Goal: Browse casually

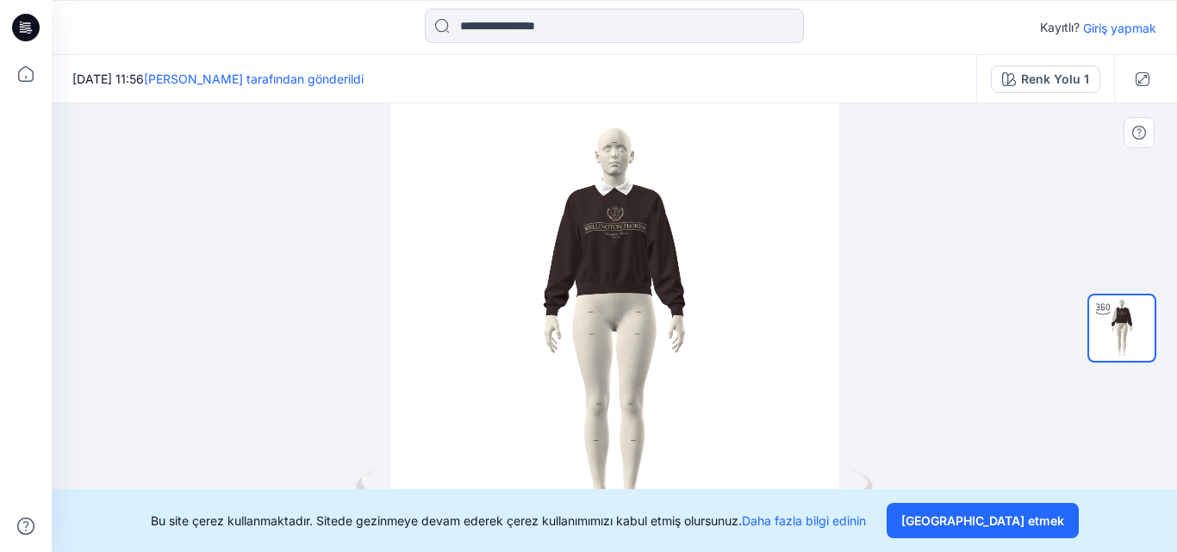
drag, startPoint x: 802, startPoint y: 253, endPoint x: 621, endPoint y: 227, distance: 183.7
click at [621, 227] on div at bounding box center [615, 327] width 1126 height 449
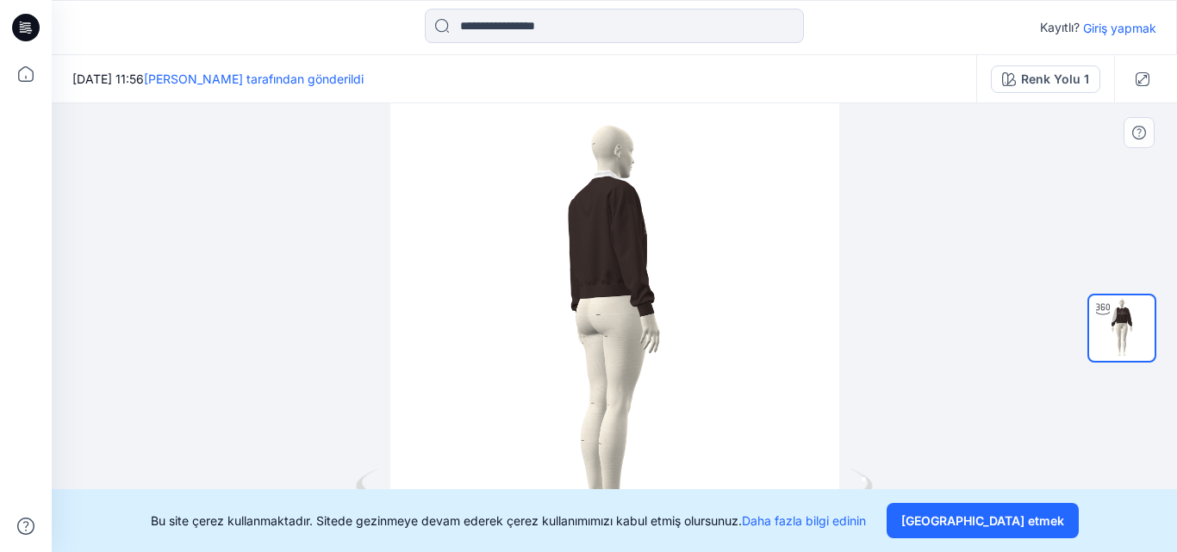
drag, startPoint x: 782, startPoint y: 265, endPoint x: 698, endPoint y: 264, distance: 83.6
click at [698, 264] on div at bounding box center [615, 327] width 1126 height 449
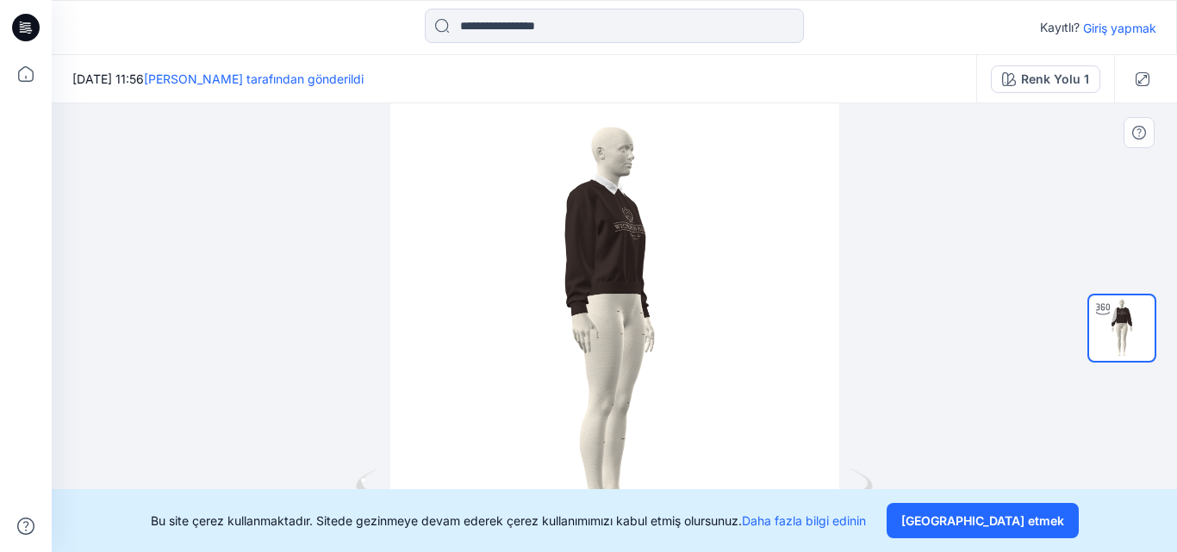
drag, startPoint x: 741, startPoint y: 255, endPoint x: 654, endPoint y: 256, distance: 87.0
click at [654, 256] on div at bounding box center [615, 327] width 1126 height 449
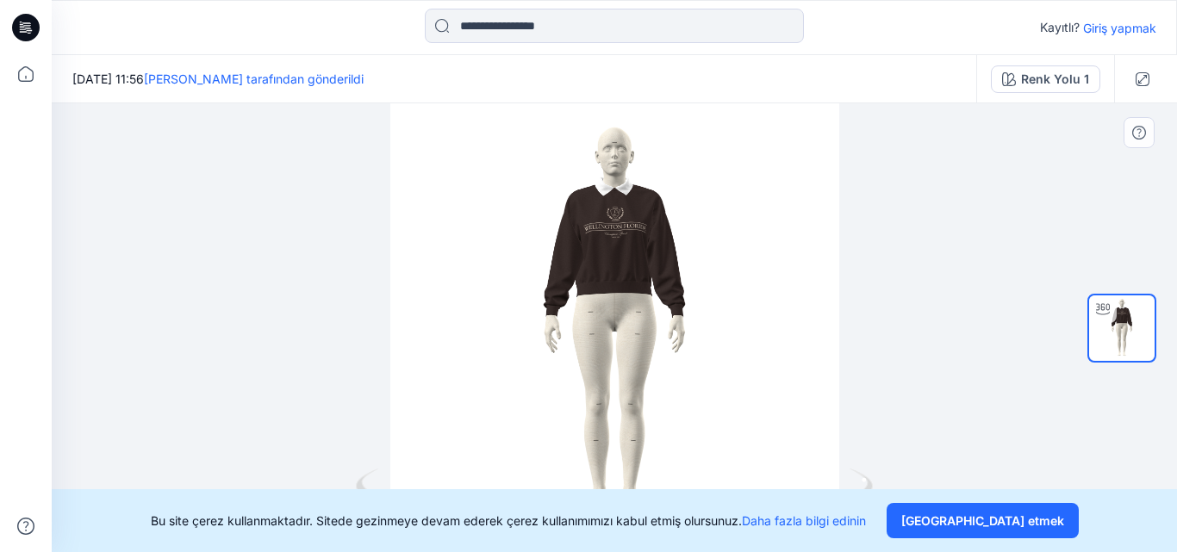
drag, startPoint x: 741, startPoint y: 250, endPoint x: 664, endPoint y: 255, distance: 76.9
click at [664, 255] on div at bounding box center [615, 327] width 1126 height 449
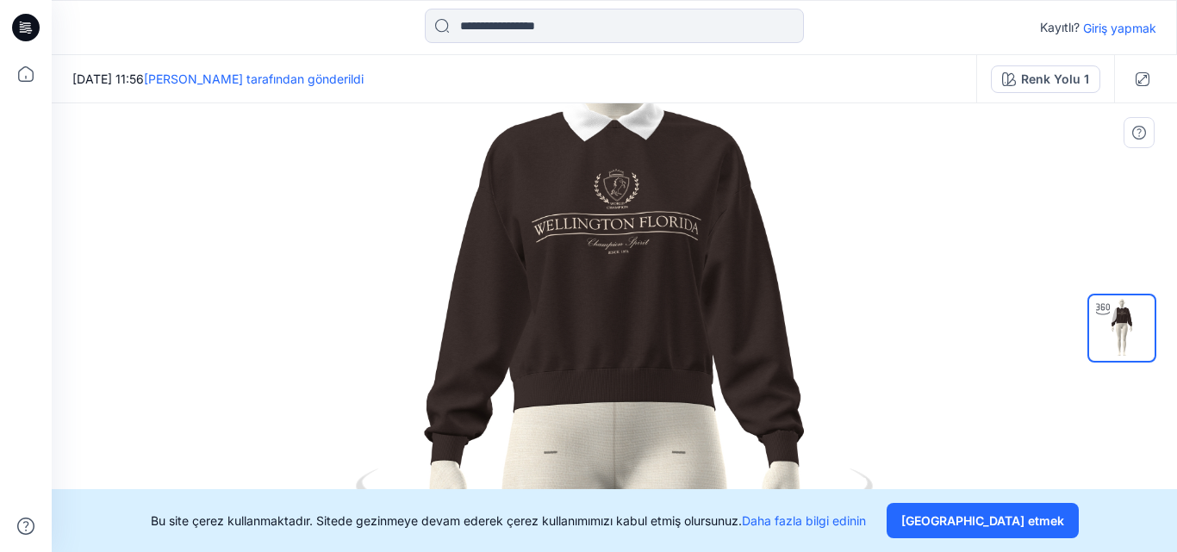
drag, startPoint x: 795, startPoint y: 302, endPoint x: 801, endPoint y: 389, distance: 87.2
click at [801, 389] on img at bounding box center [616, 495] width 1204 height 1204
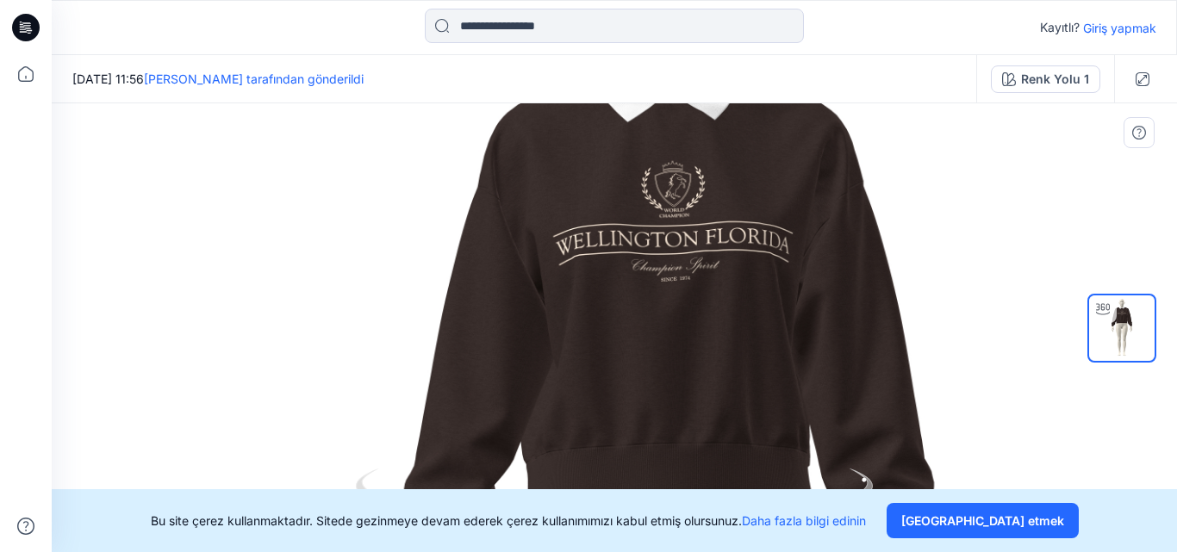
drag, startPoint x: 795, startPoint y: 240, endPoint x: 811, endPoint y: 216, distance: 28.5
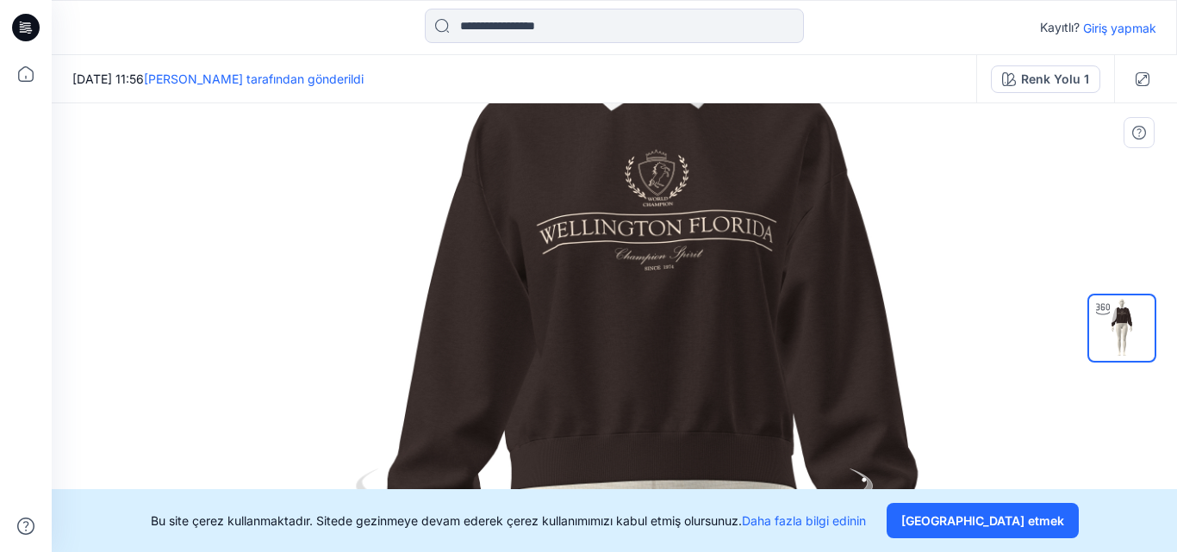
drag, startPoint x: 858, startPoint y: 424, endPoint x: 842, endPoint y: 421, distance: 15.7
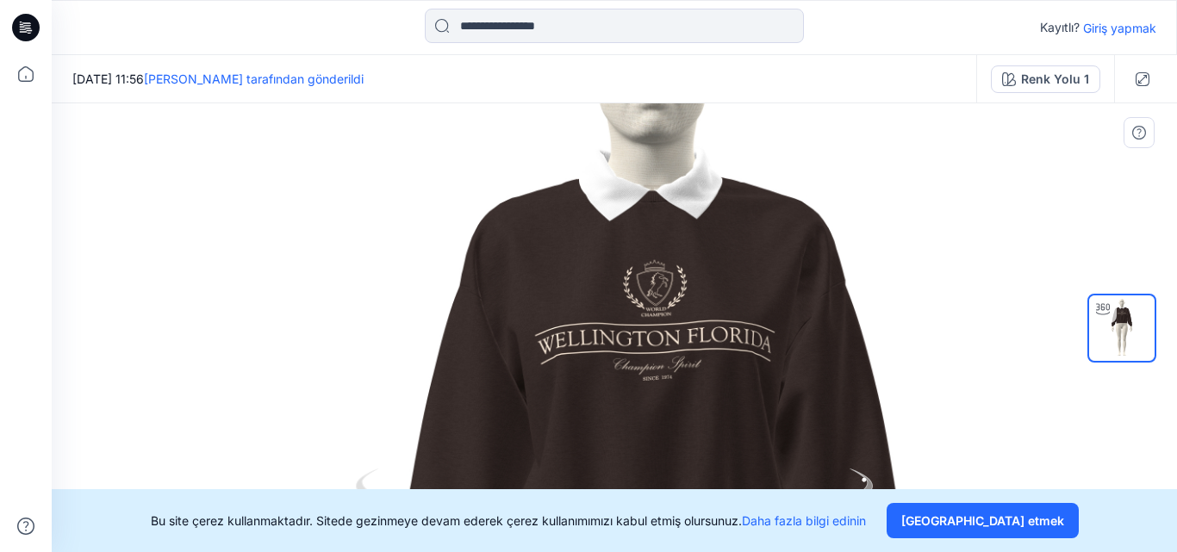
drag, startPoint x: 820, startPoint y: 317, endPoint x: 820, endPoint y: 353, distance: 36.2
click at [1016, 517] on font "[GEOGRAPHIC_DATA] etmek" at bounding box center [982, 521] width 163 height 15
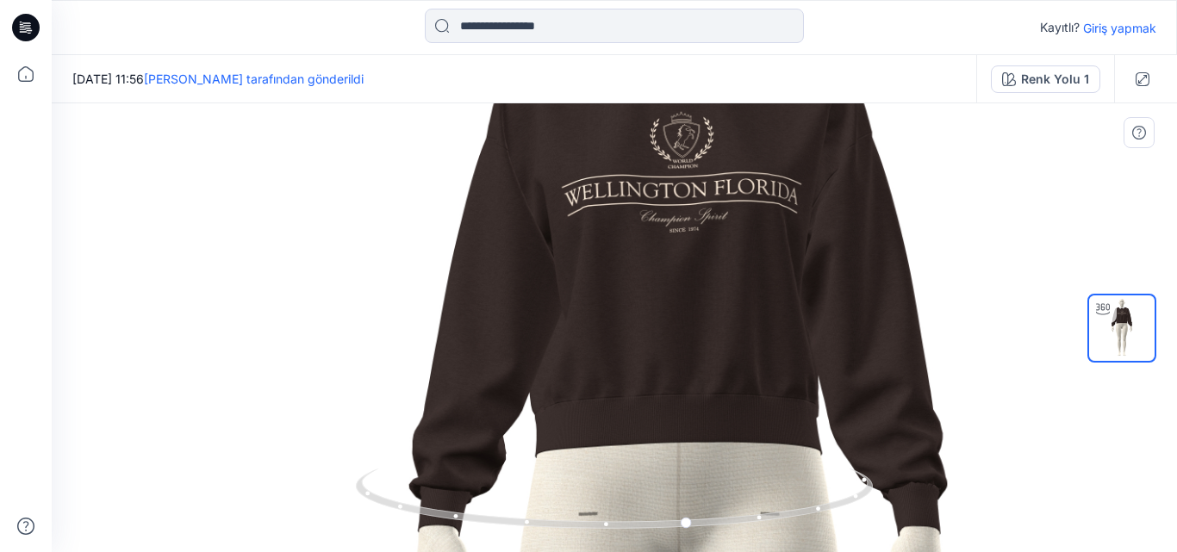
drag, startPoint x: 878, startPoint y: 402, endPoint x: 908, endPoint y: 258, distance: 146.9
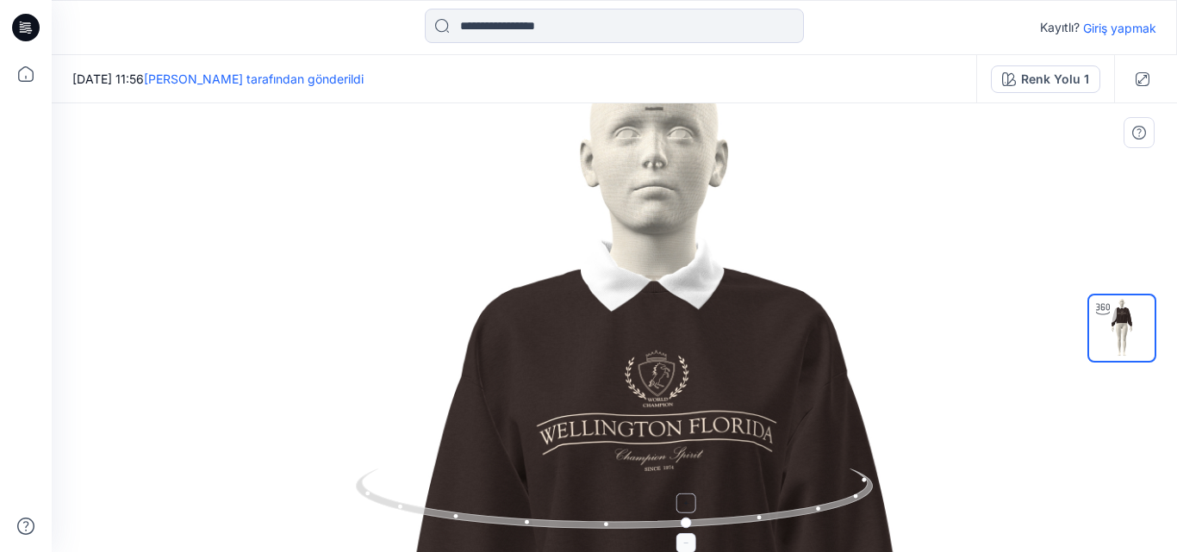
drag, startPoint x: 801, startPoint y: 247, endPoint x: 774, endPoint y: 482, distance: 236.0
click at [774, 482] on div at bounding box center [615, 327] width 1126 height 449
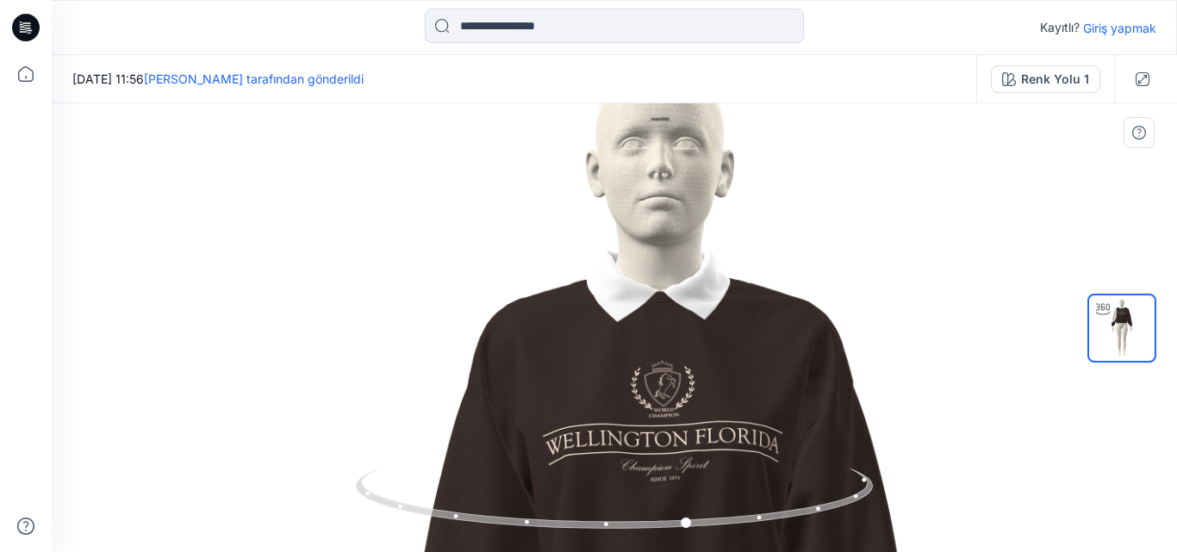
drag, startPoint x: 757, startPoint y: 353, endPoint x: 766, endPoint y: 326, distance: 29.2
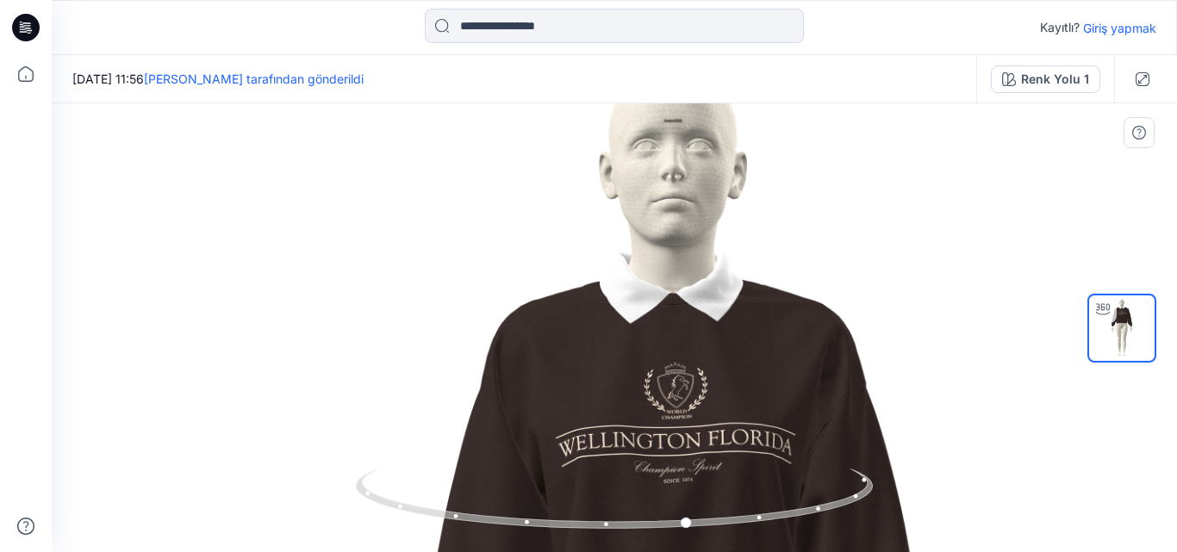
drag, startPoint x: 868, startPoint y: 336, endPoint x: 881, endPoint y: 338, distance: 13.0
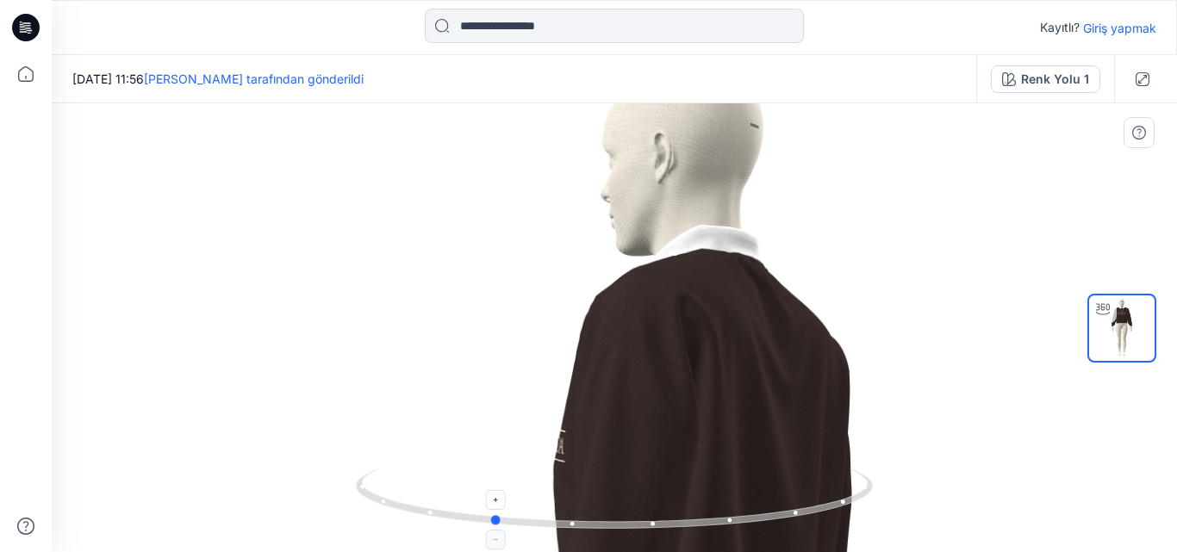
drag, startPoint x: 861, startPoint y: 505, endPoint x: 710, endPoint y: 513, distance: 151.0
click at [661, 530] on icon at bounding box center [616, 501] width 521 height 65
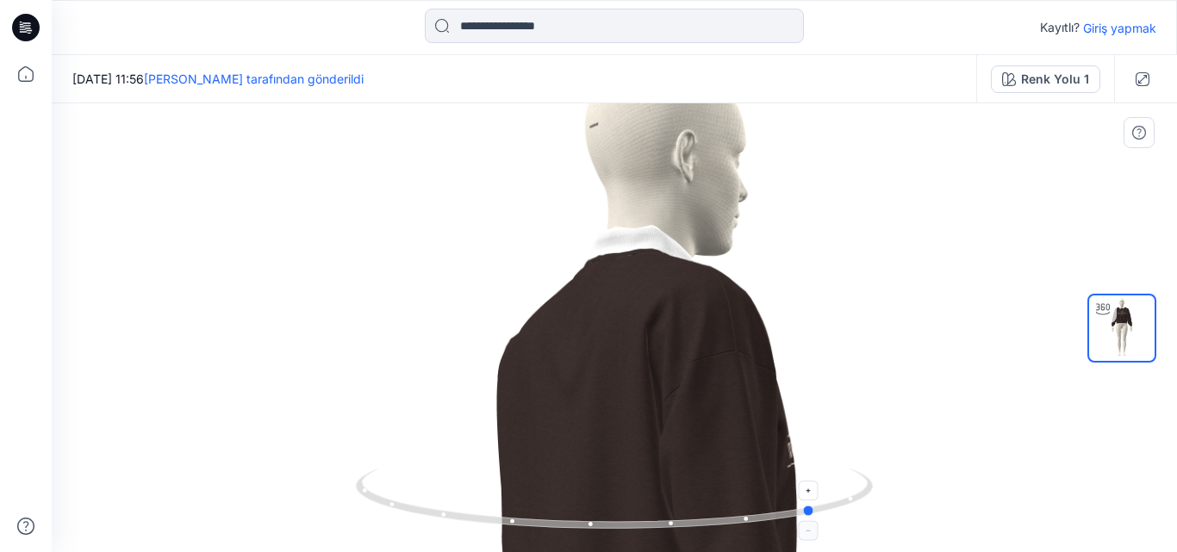
drag, startPoint x: 805, startPoint y: 529, endPoint x: 671, endPoint y: 532, distance: 133.6
click at [671, 532] on icon at bounding box center [616, 501] width 521 height 65
